Goal: Information Seeking & Learning: Learn about a topic

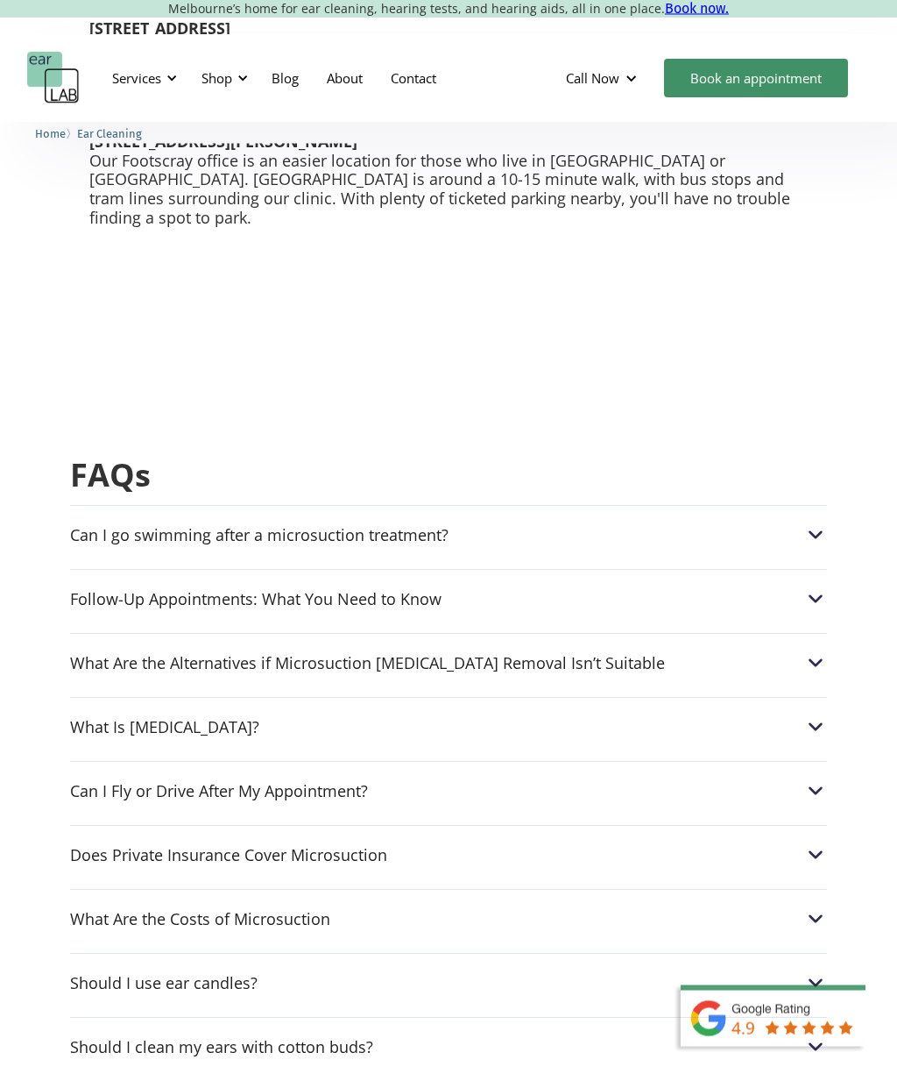
scroll to position [4908, 0]
click at [822, 587] on img at bounding box center [816, 598] width 23 height 23
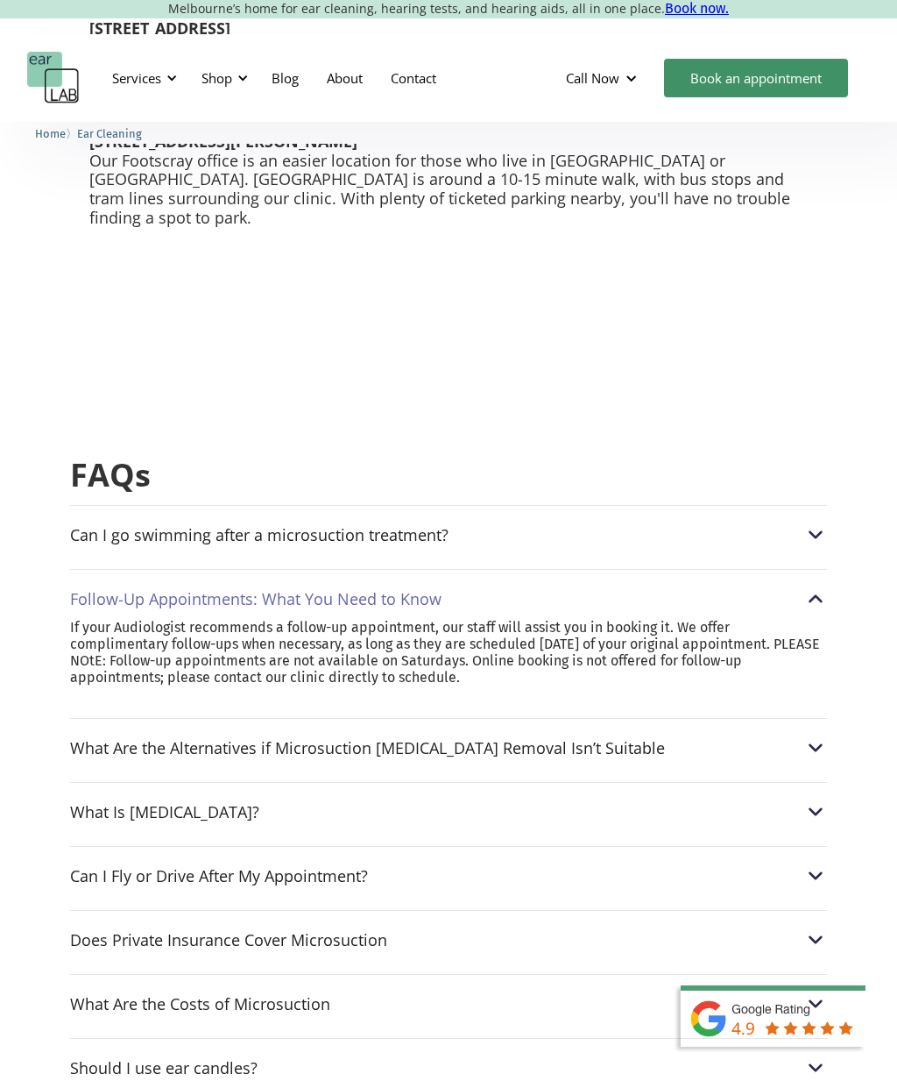
click at [814, 587] on img at bounding box center [816, 598] width 23 height 23
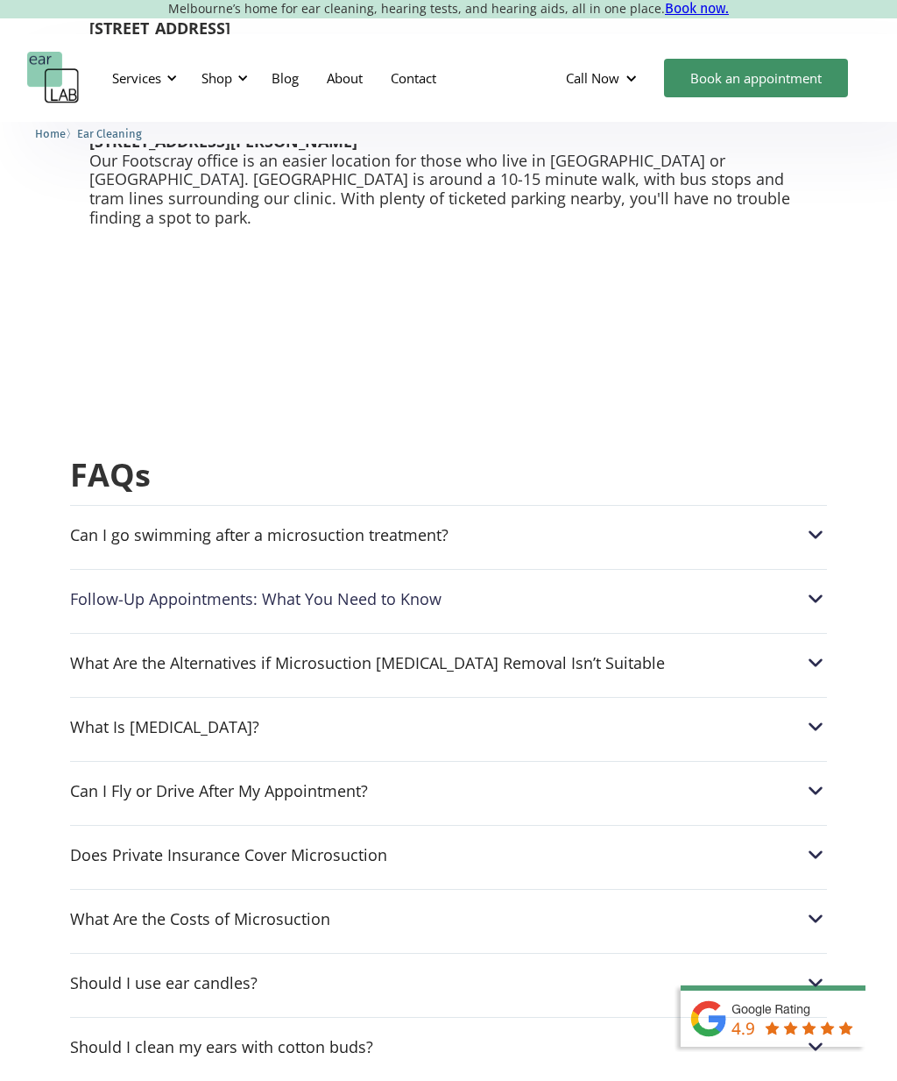
click at [826, 715] on img at bounding box center [816, 726] width 23 height 23
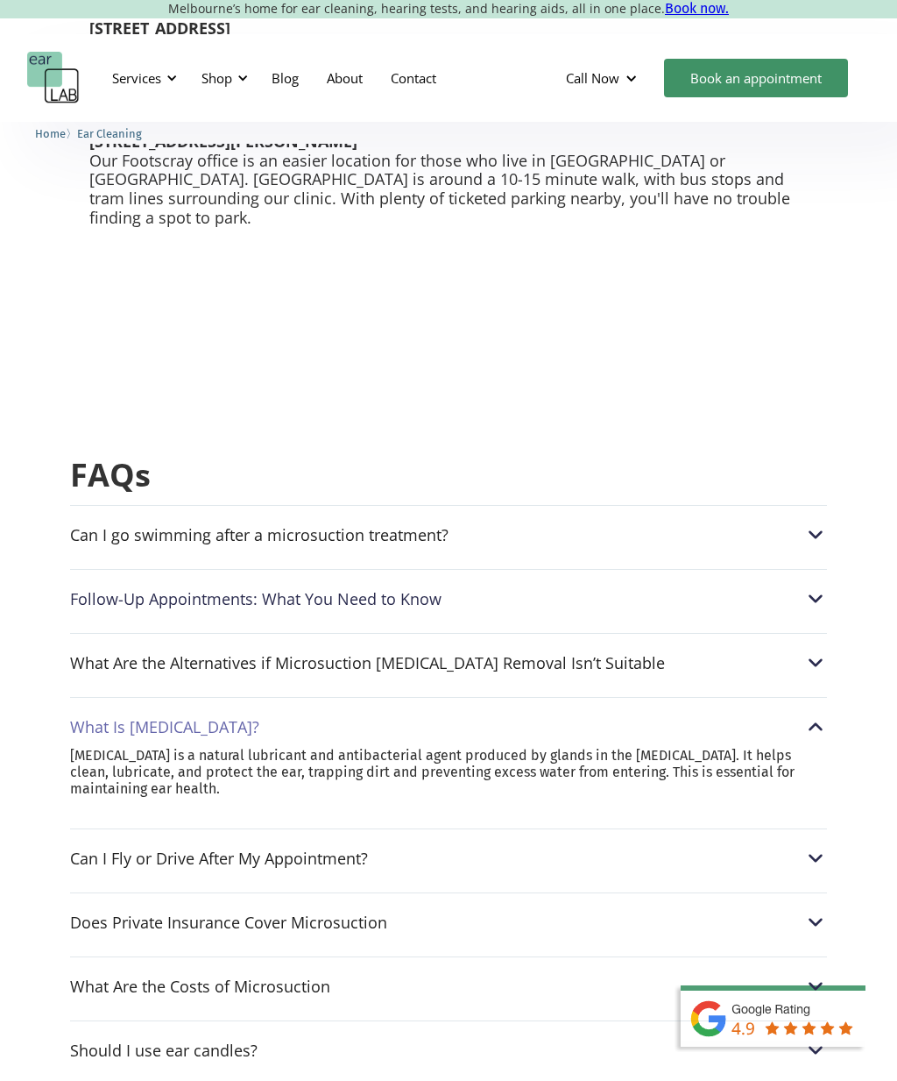
click at [825, 715] on img at bounding box center [816, 726] width 23 height 23
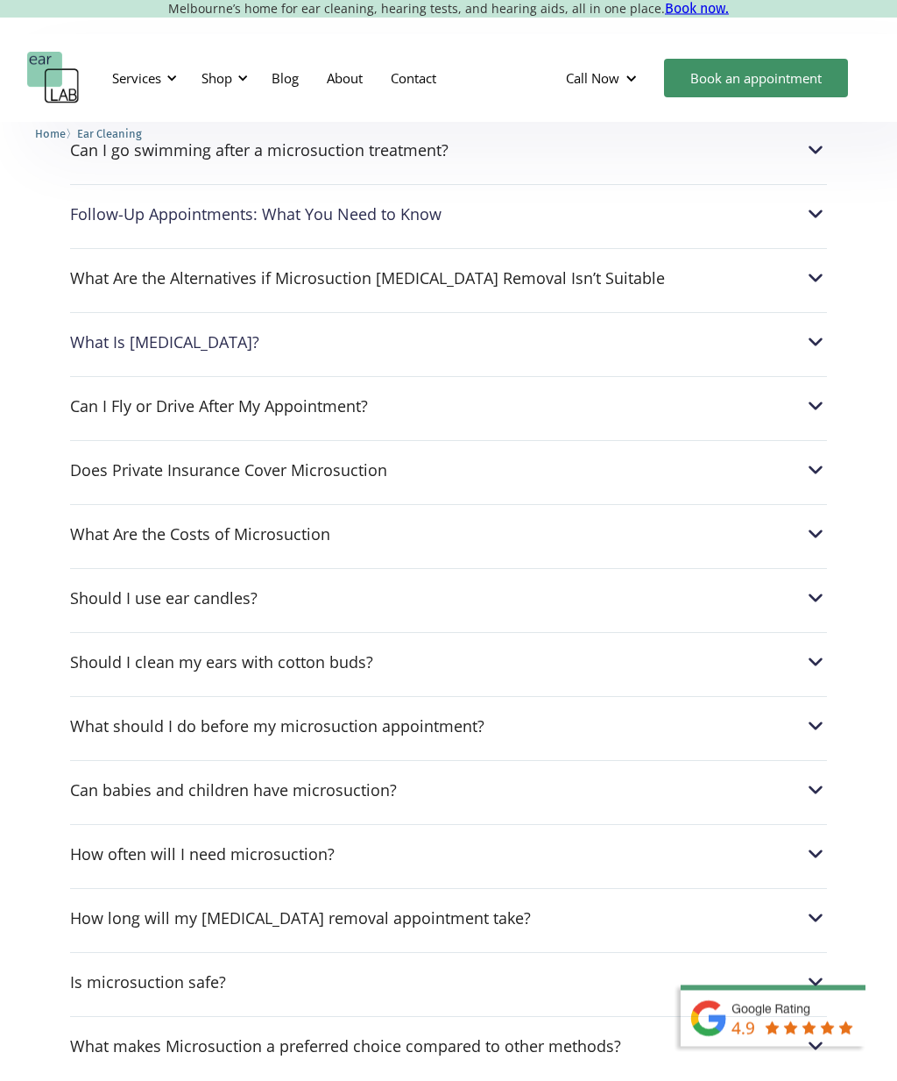
scroll to position [5306, 0]
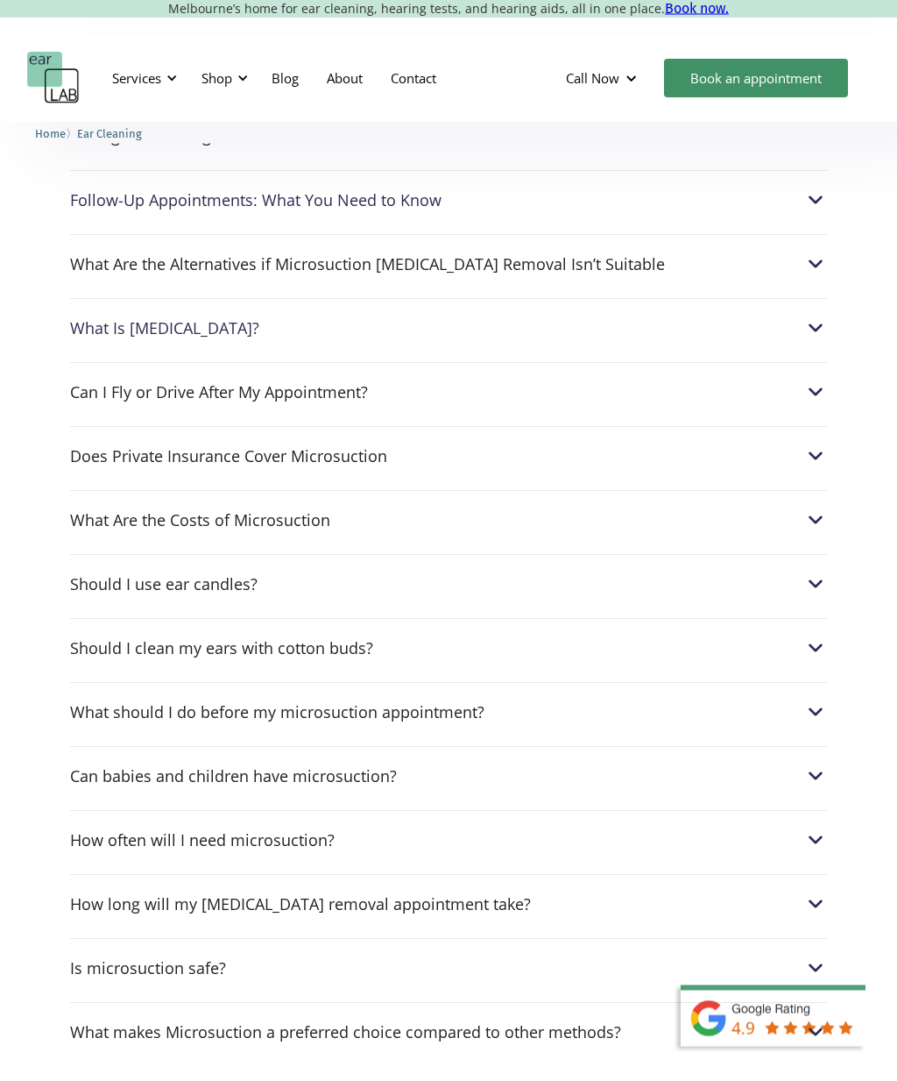
click at [818, 573] on img at bounding box center [816, 584] width 23 height 23
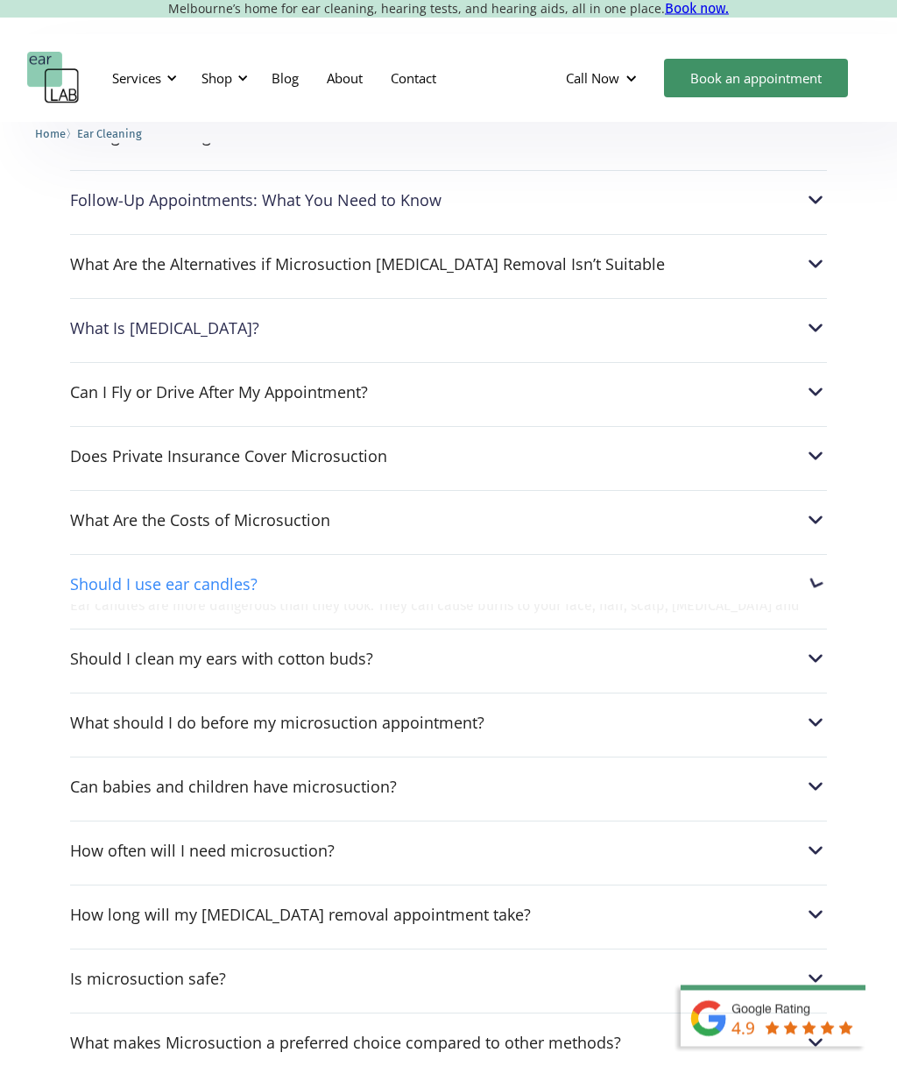
scroll to position [5307, 0]
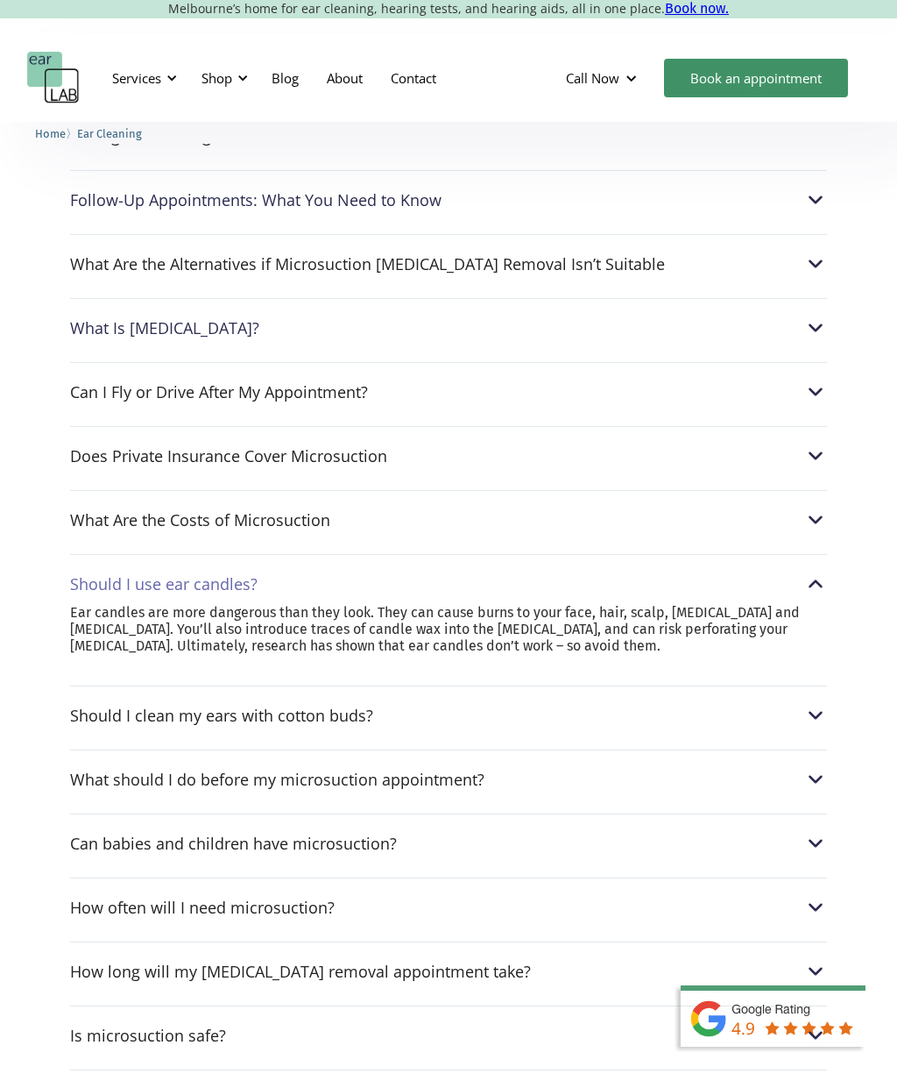
click at [818, 572] on img at bounding box center [816, 583] width 23 height 23
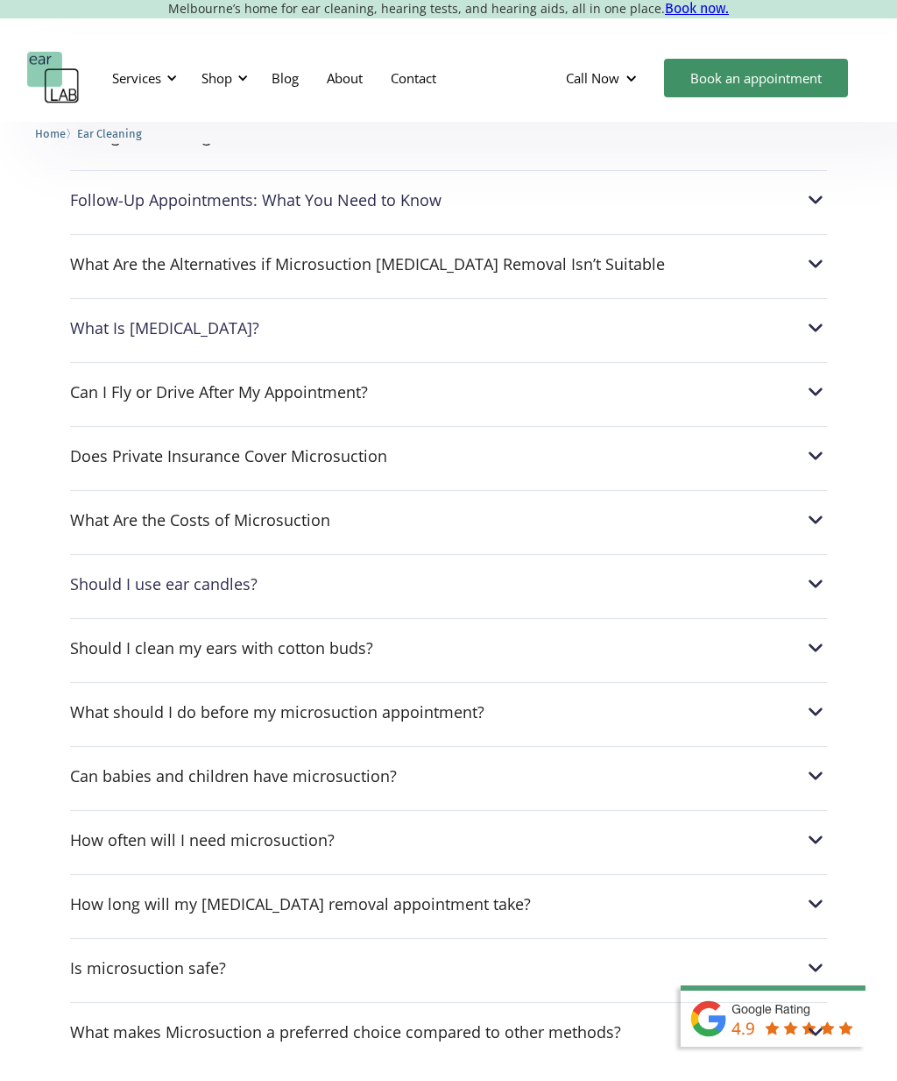
click at [809, 636] on img at bounding box center [816, 647] width 23 height 23
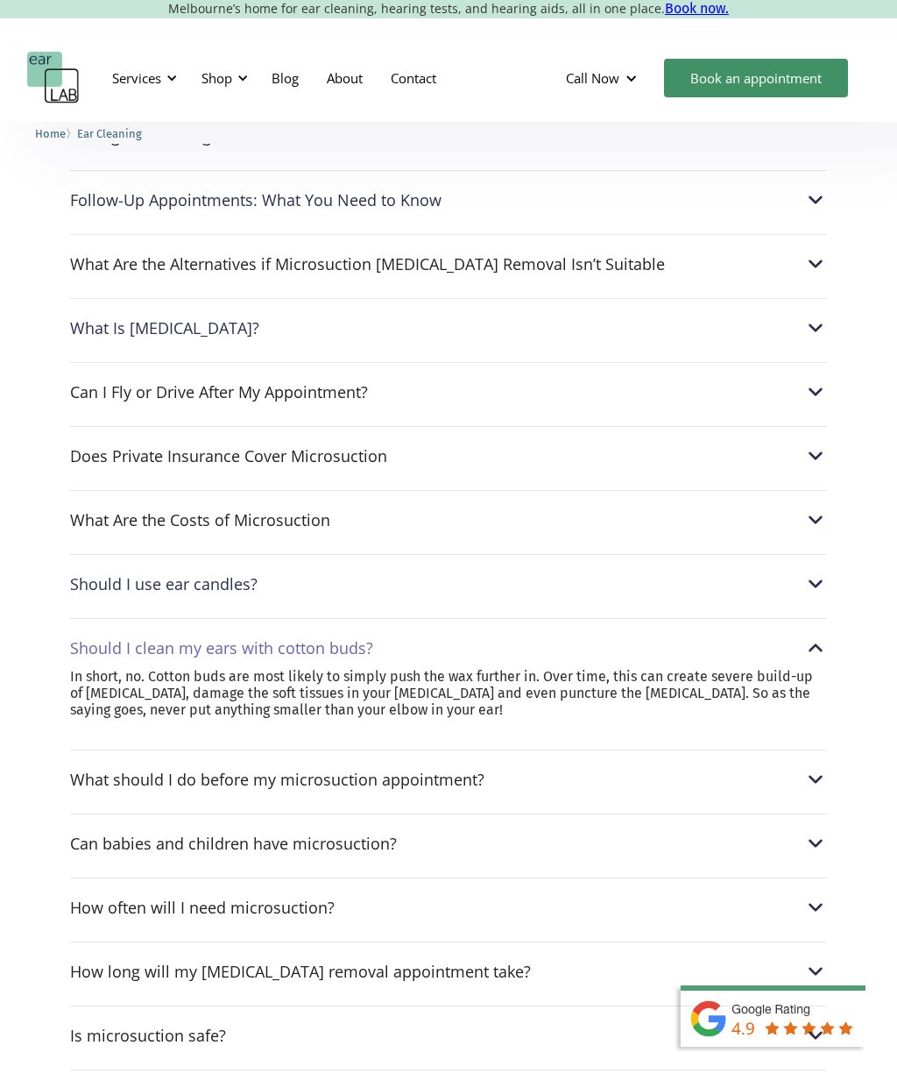
click at [816, 636] on img at bounding box center [816, 647] width 23 height 23
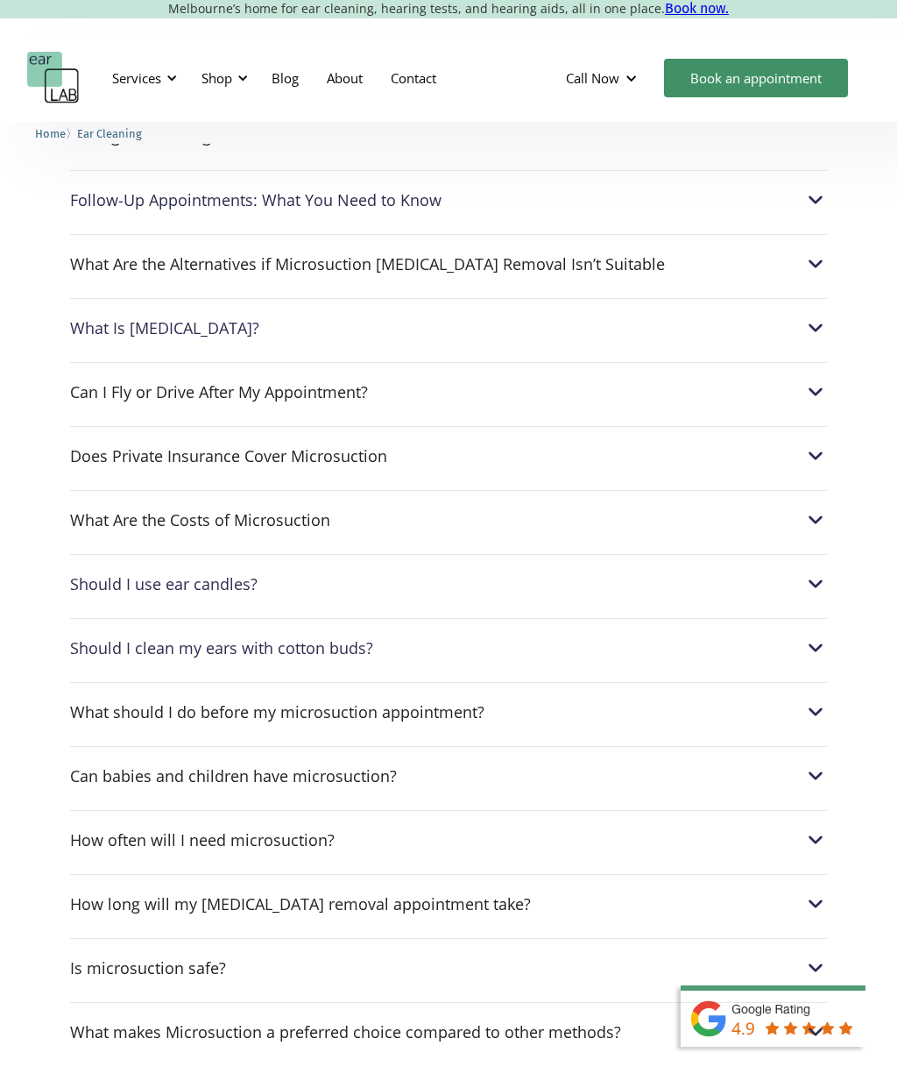
click at [805, 828] on img at bounding box center [816, 839] width 23 height 23
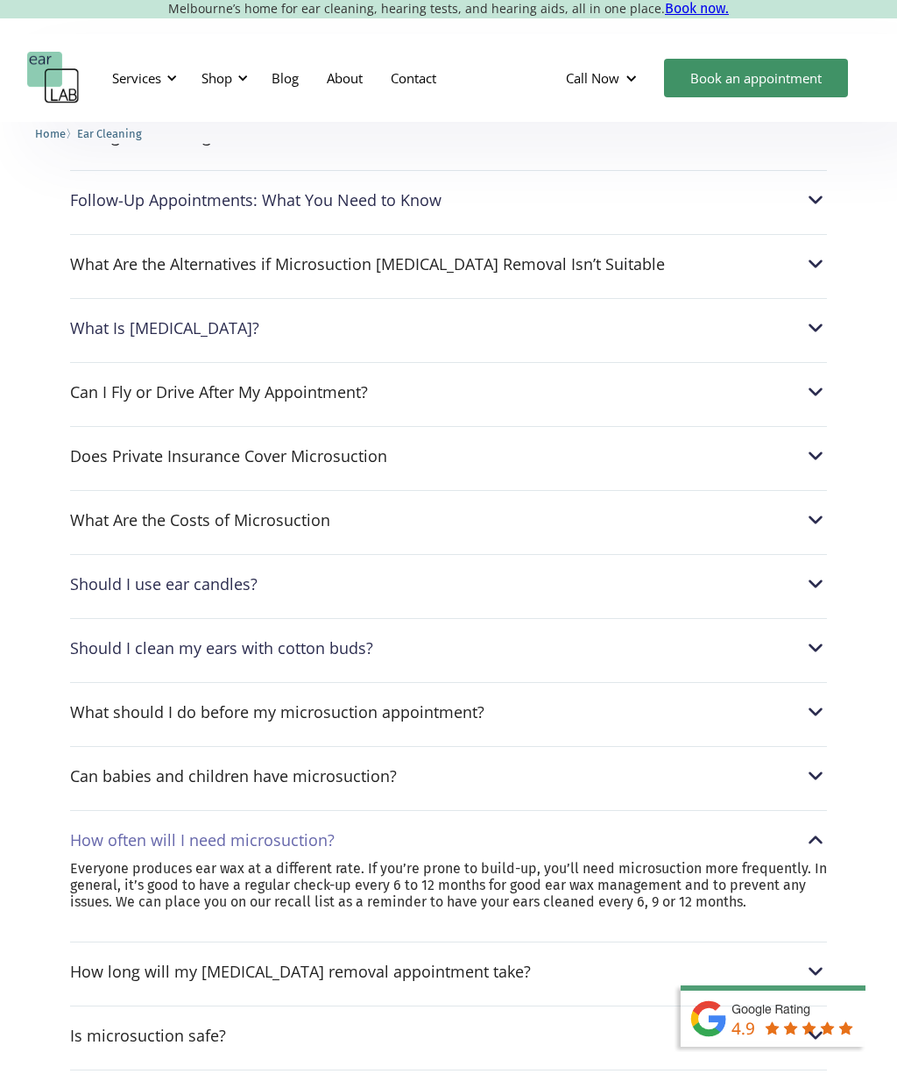
click at [818, 860] on p "Everyone produces ear wax at a different rate. If you’re prone to build-up, you…" at bounding box center [448, 885] width 757 height 51
click at [811, 860] on p "Everyone produces ear wax at a different rate. If you’re prone to build-up, you…" at bounding box center [448, 885] width 757 height 51
click at [811, 828] on img at bounding box center [816, 839] width 23 height 23
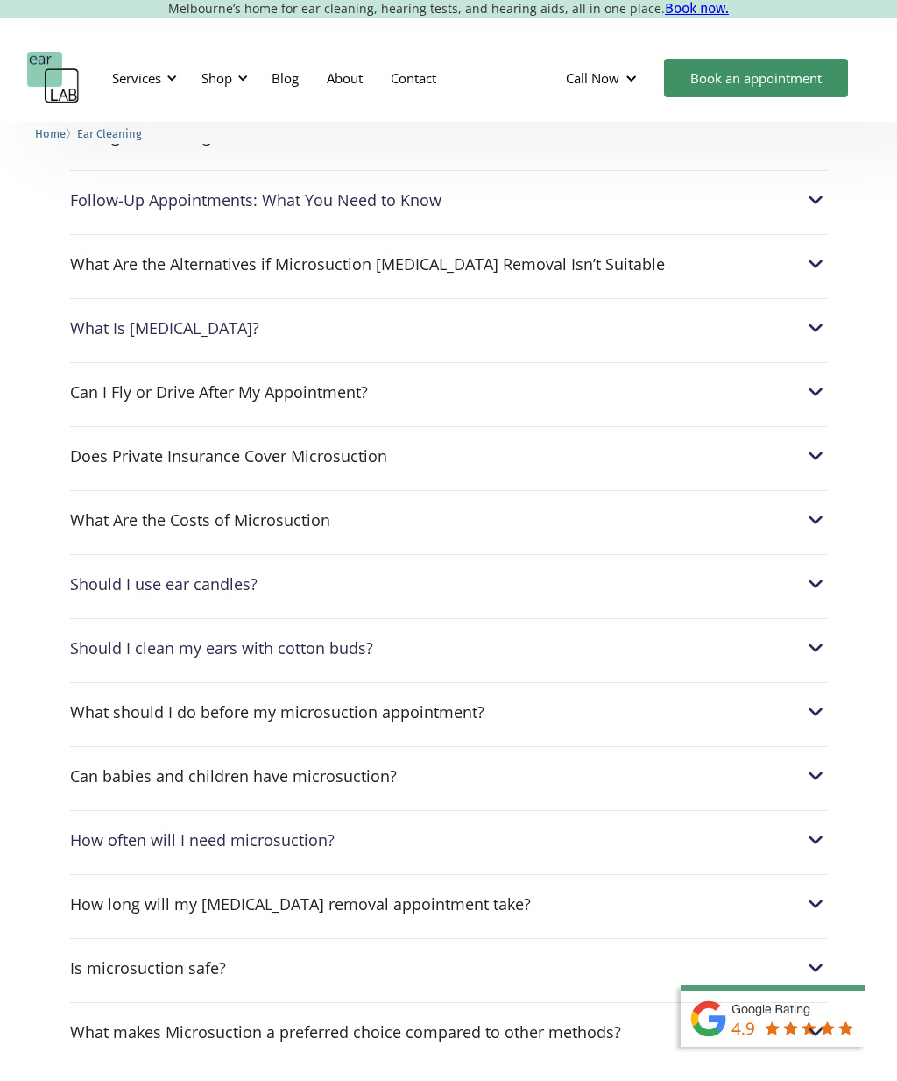
click at [808, 508] on img at bounding box center [816, 519] width 23 height 23
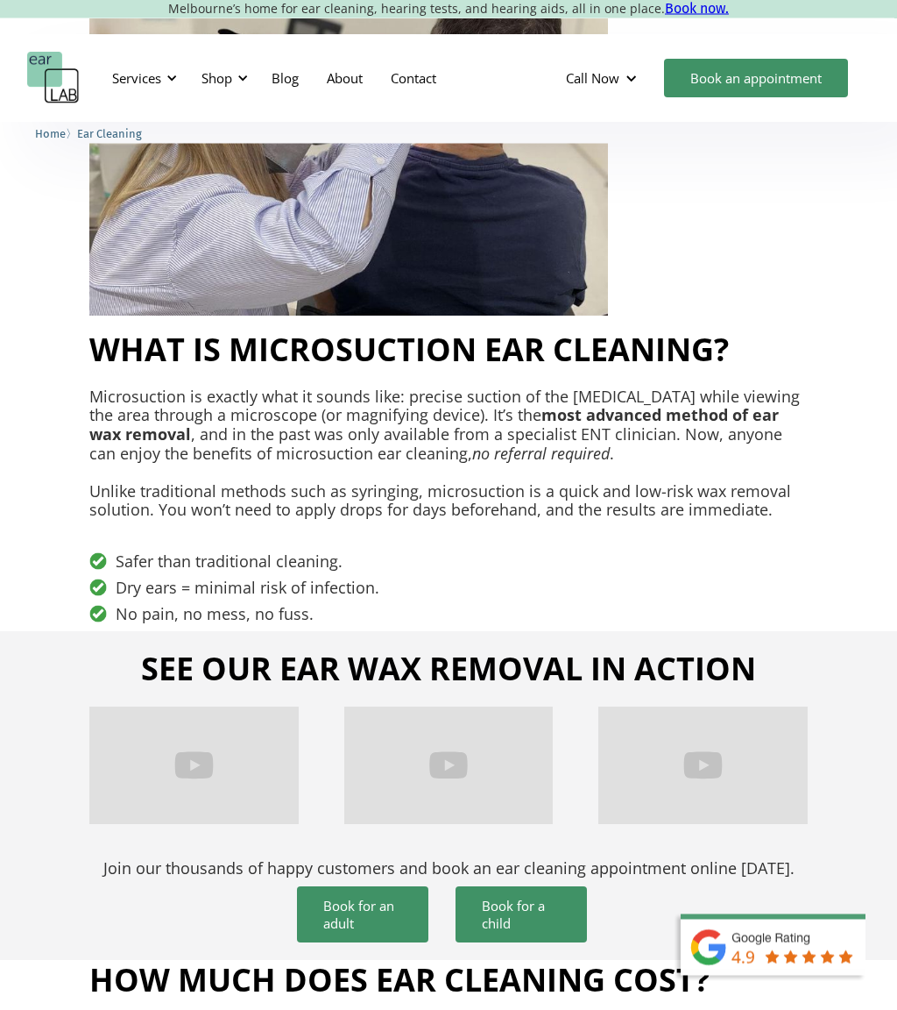
scroll to position [0, 0]
